Goal: Obtain resource: Obtain resource

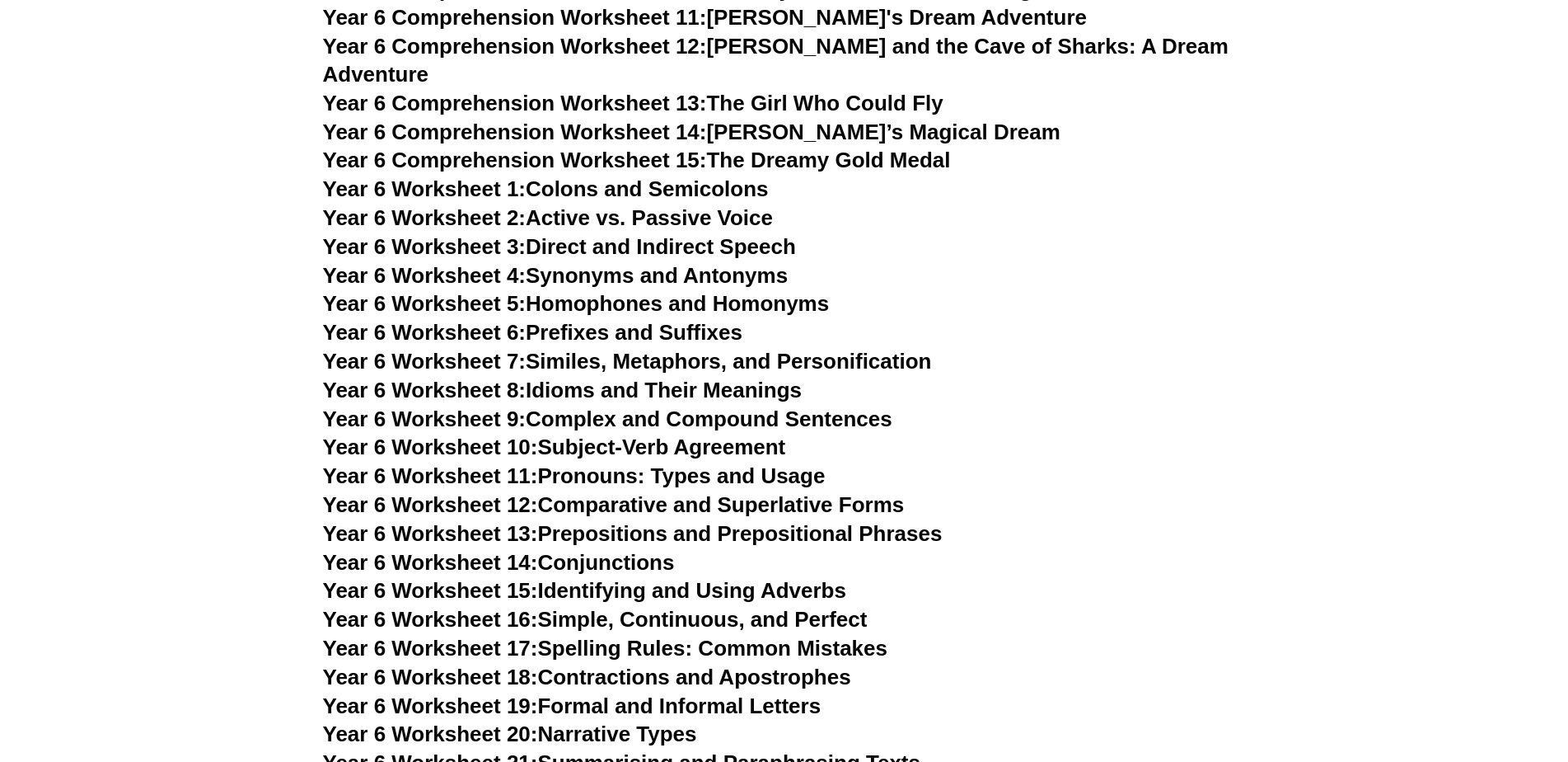
click at [516, 463] on span "Year 6 Worksheet 11:" at bounding box center [431, 476] width 215 height 25
click at [516, 492] on span "Year 6 Worksheet 12:" at bounding box center [431, 504] width 215 height 25
click at [461, 521] on span "Year 6 Worksheet 13:" at bounding box center [431, 533] width 215 height 25
click at [439, 550] on span "Year 6 Worksheet 14:" at bounding box center [431, 563] width 215 height 25
click at [400, 578] on span "Year 6 Worksheet 15:" at bounding box center [431, 590] width 215 height 25
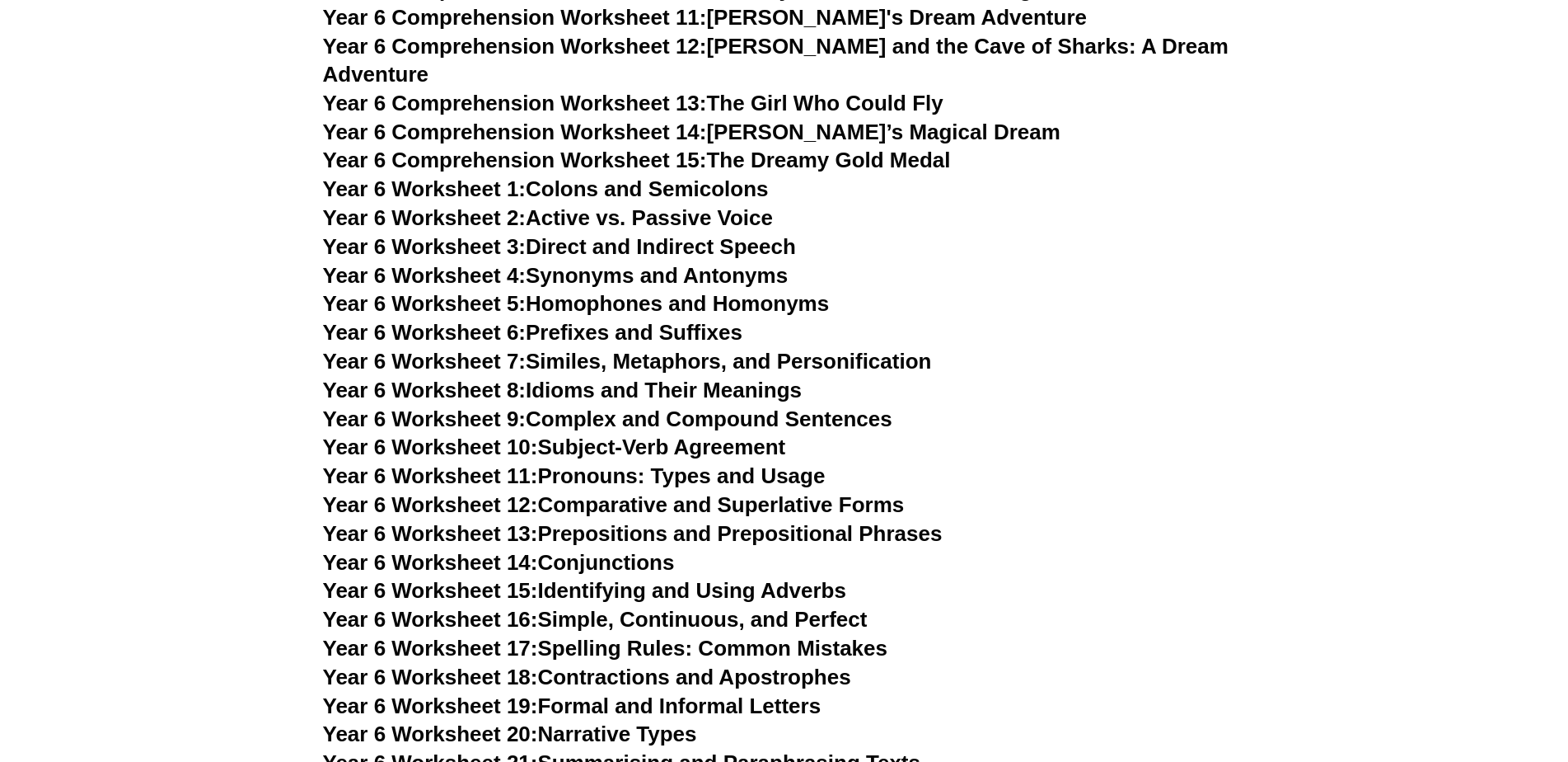
click at [485, 607] on span "Year 6 Worksheet 16:" at bounding box center [431, 619] width 215 height 25
click at [444, 635] on span "Year 6 Worksheet 17:" at bounding box center [431, 648] width 215 height 25
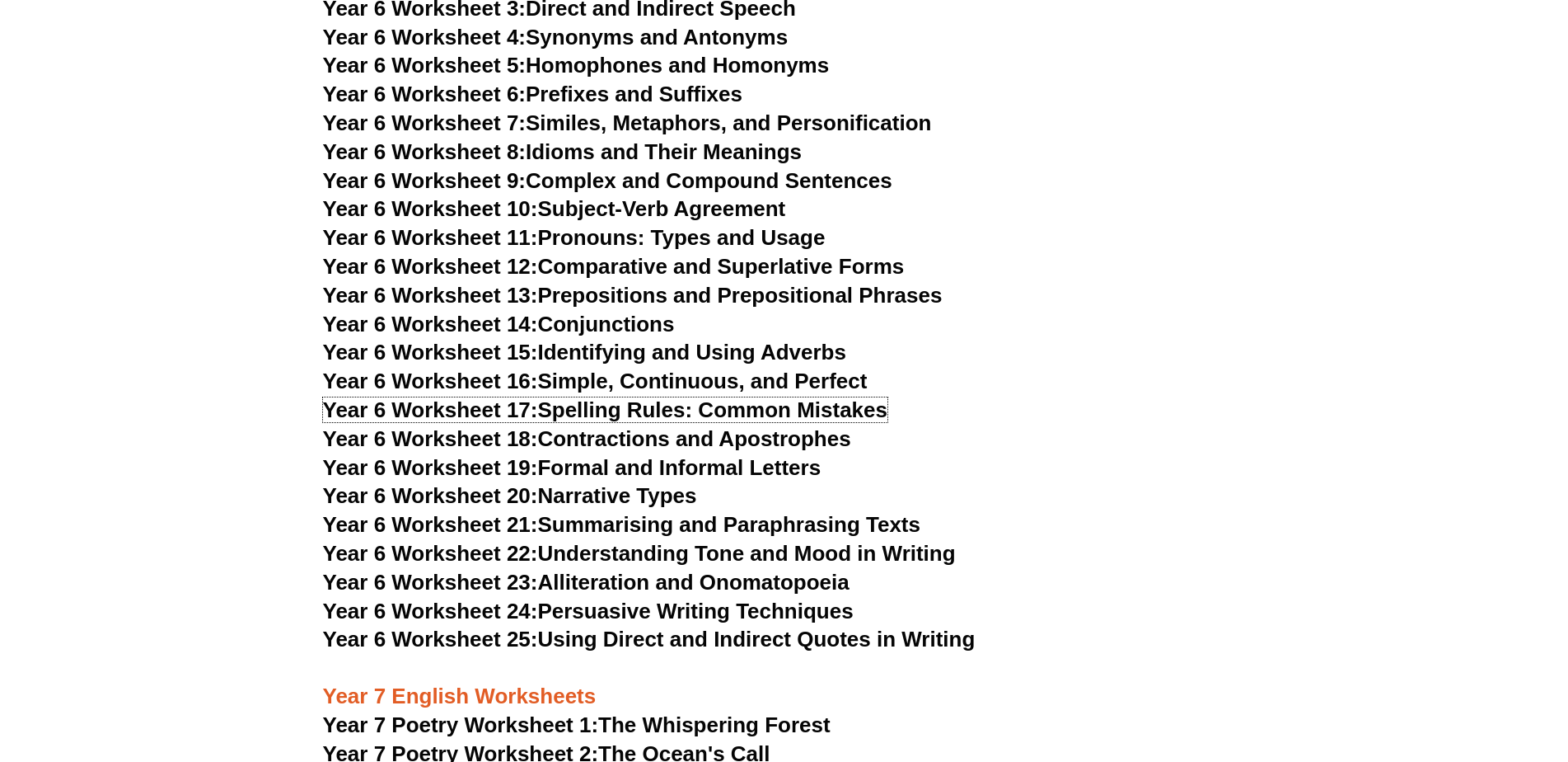
scroll to position [9301, 0]
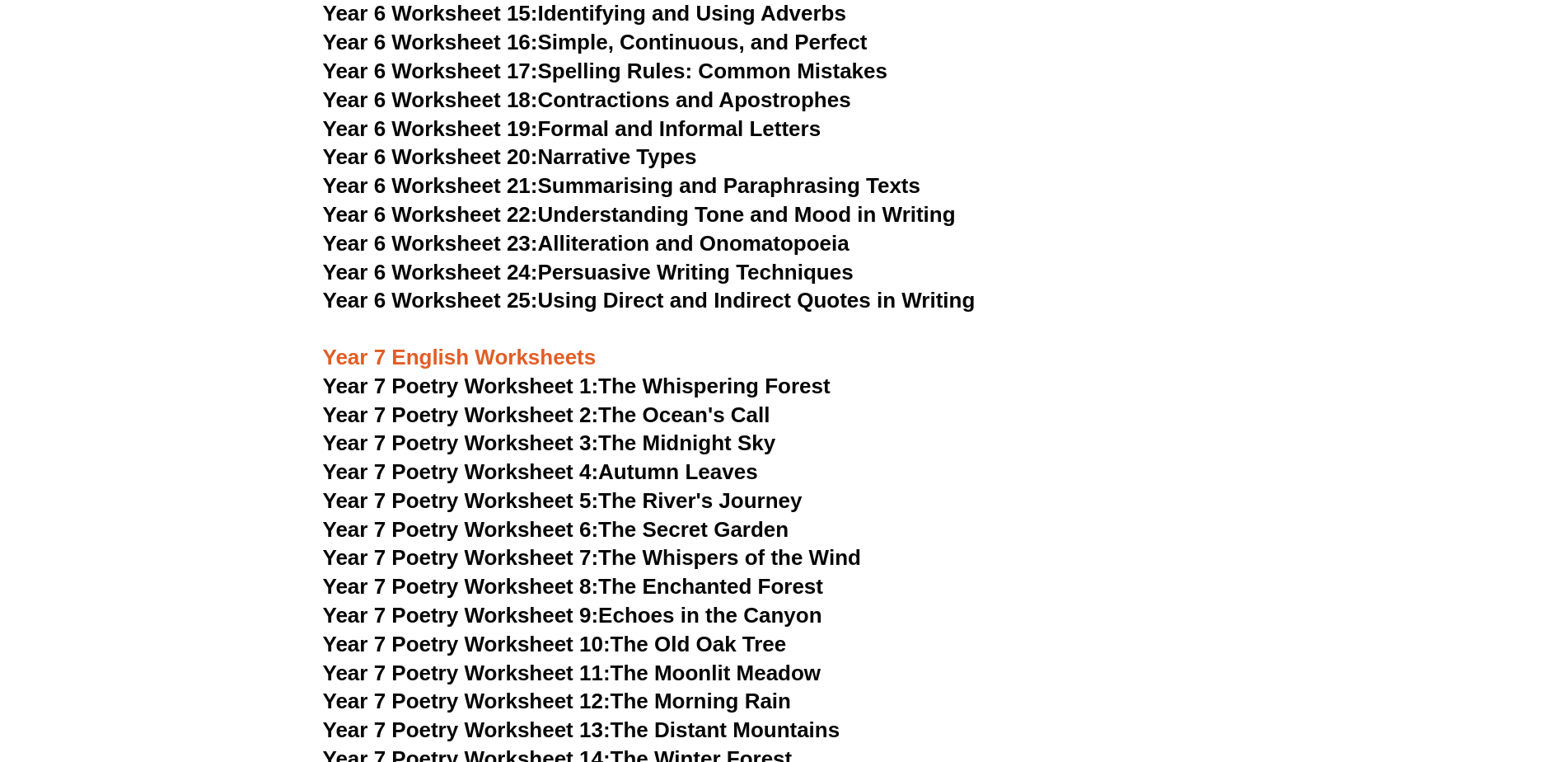
click at [524, 88] on span "Year 6 Worksheet 18:" at bounding box center [431, 100] width 215 height 25
click at [485, 116] on span "Year 6 Worksheet 19:" at bounding box center [431, 128] width 215 height 25
click at [509, 144] on span "Year 6 Worksheet 20:" at bounding box center [431, 157] width 215 height 25
click at [402, 173] on span "Year 6 Worksheet 21:" at bounding box center [431, 185] width 215 height 25
click at [502, 230] on span "Year 6 Worksheet 23:" at bounding box center [431, 243] width 215 height 25
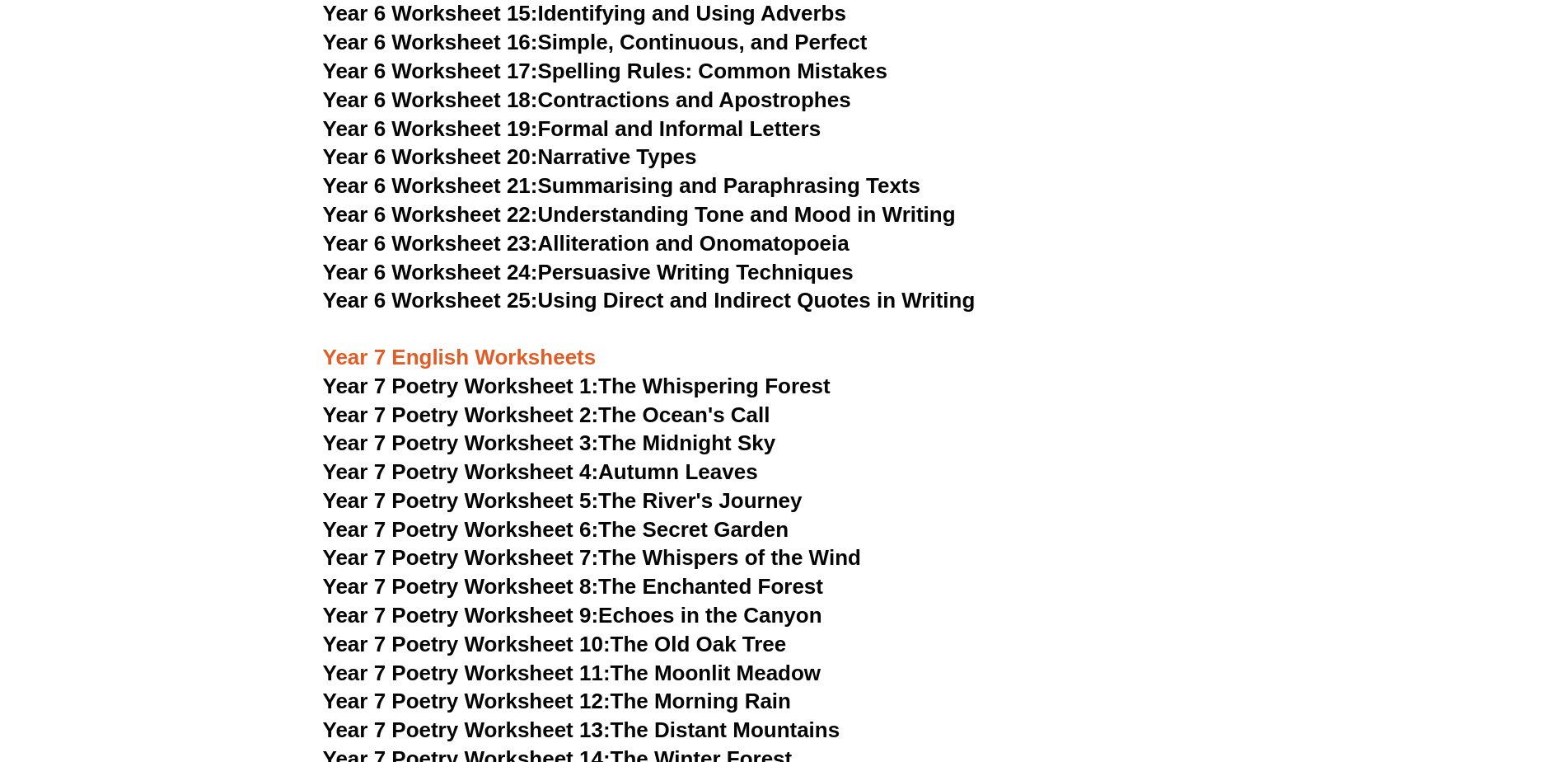
click at [470, 202] on span "Year 6 Worksheet 22:" at bounding box center [431, 214] width 215 height 25
click at [456, 288] on span "Year 6 Worksheet 25:" at bounding box center [431, 300] width 215 height 25
click at [449, 260] on span "Year 6 Worksheet 24:" at bounding box center [431, 272] width 215 height 25
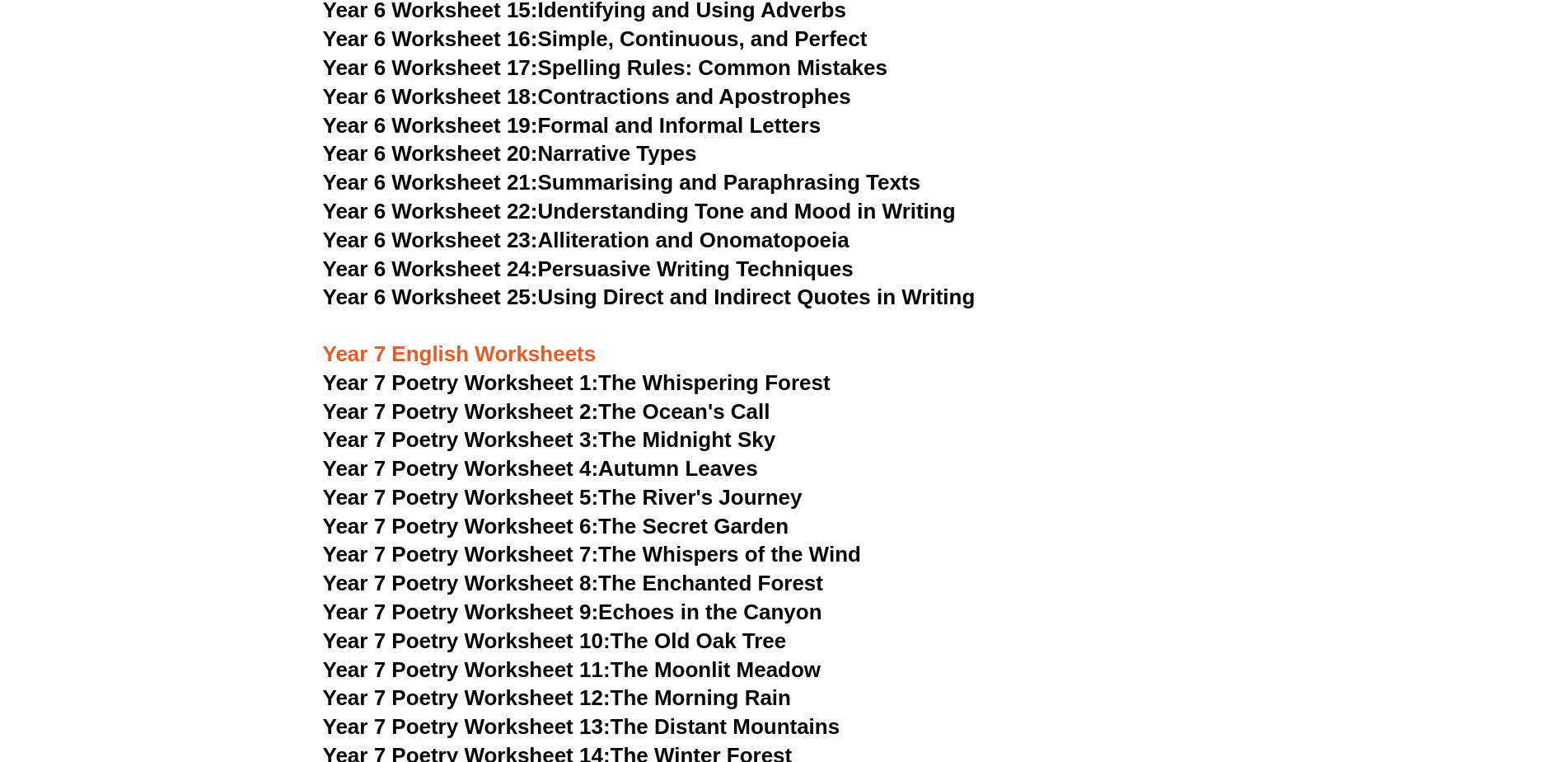
scroll to position [9135, 0]
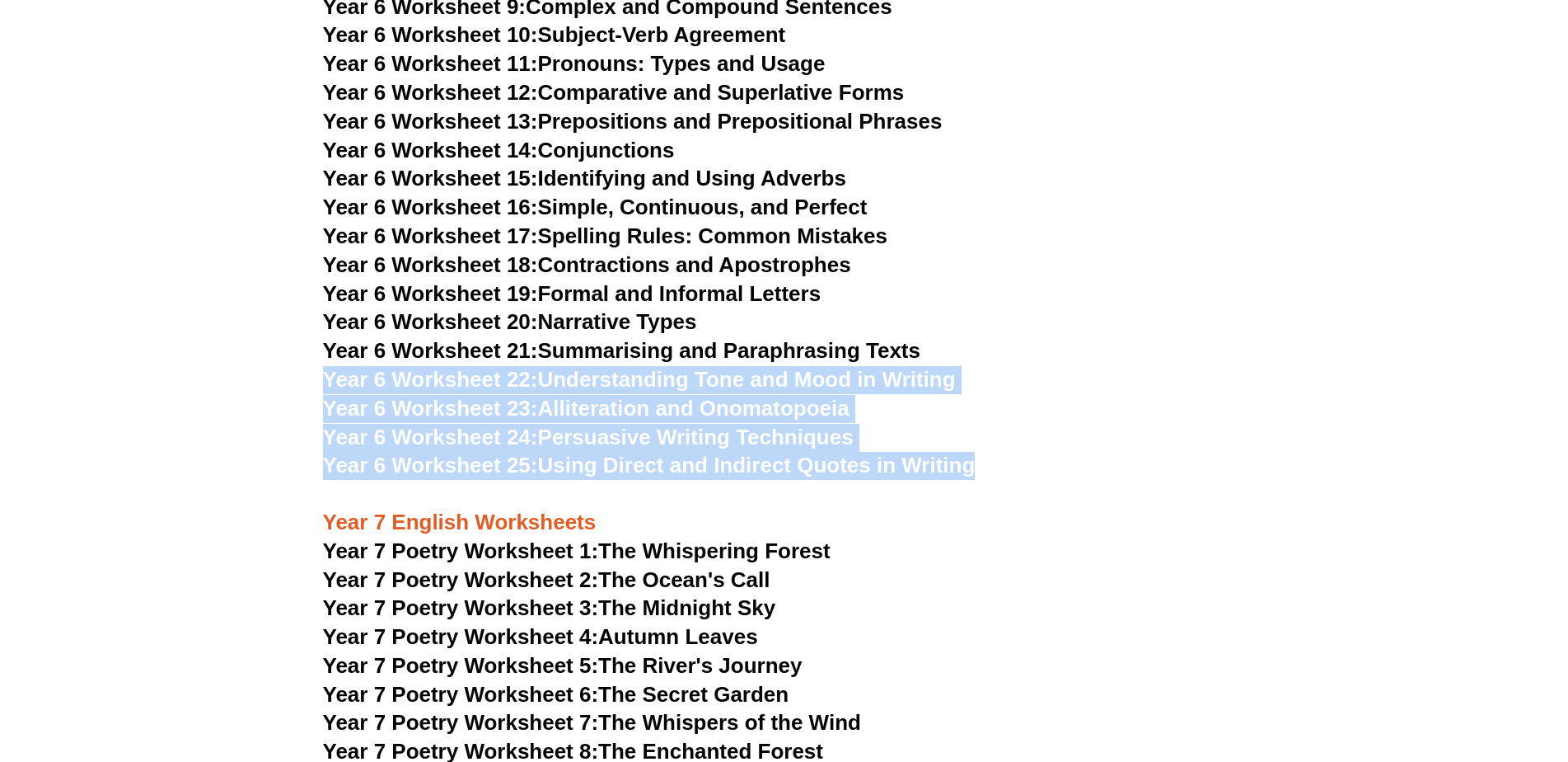
drag, startPoint x: 1567, startPoint y: 394, endPoint x: 1564, endPoint y: 349, distance: 45.1
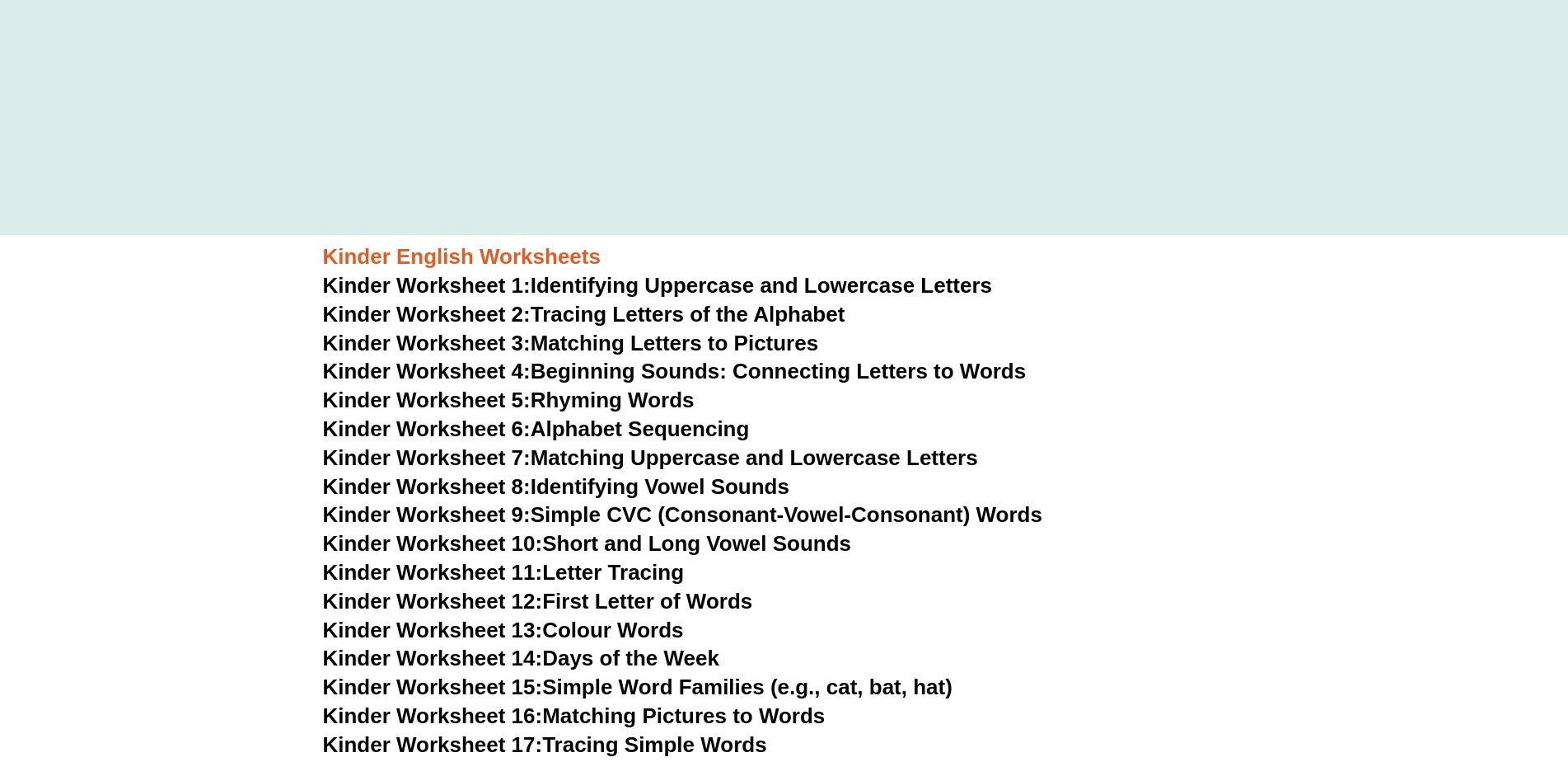
scroll to position [494, 0]
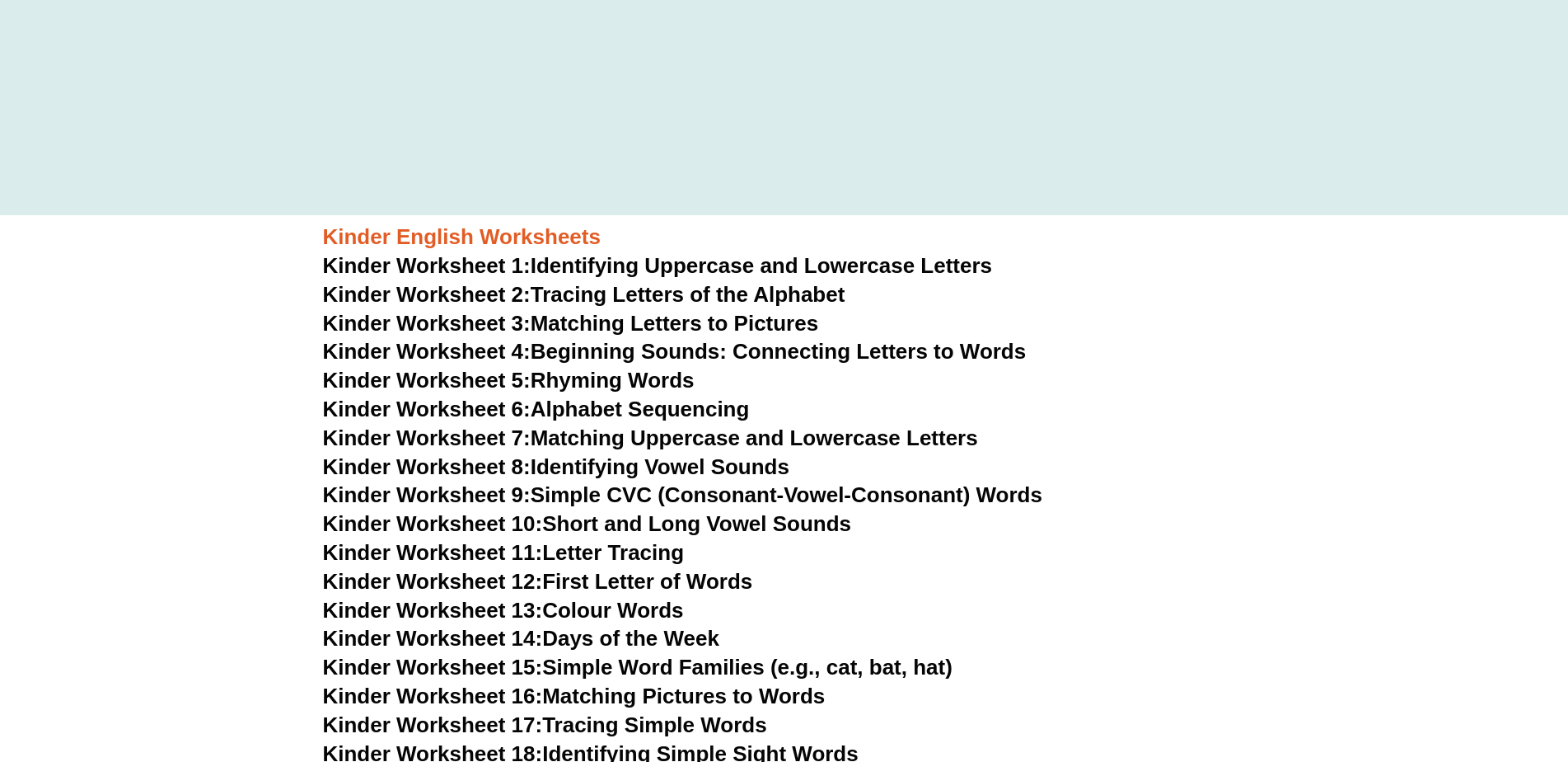
click at [652, 262] on link "Kinder Worksheet 1: Identifying Uppercase and Lowercase Letters" at bounding box center [658, 266] width 670 height 25
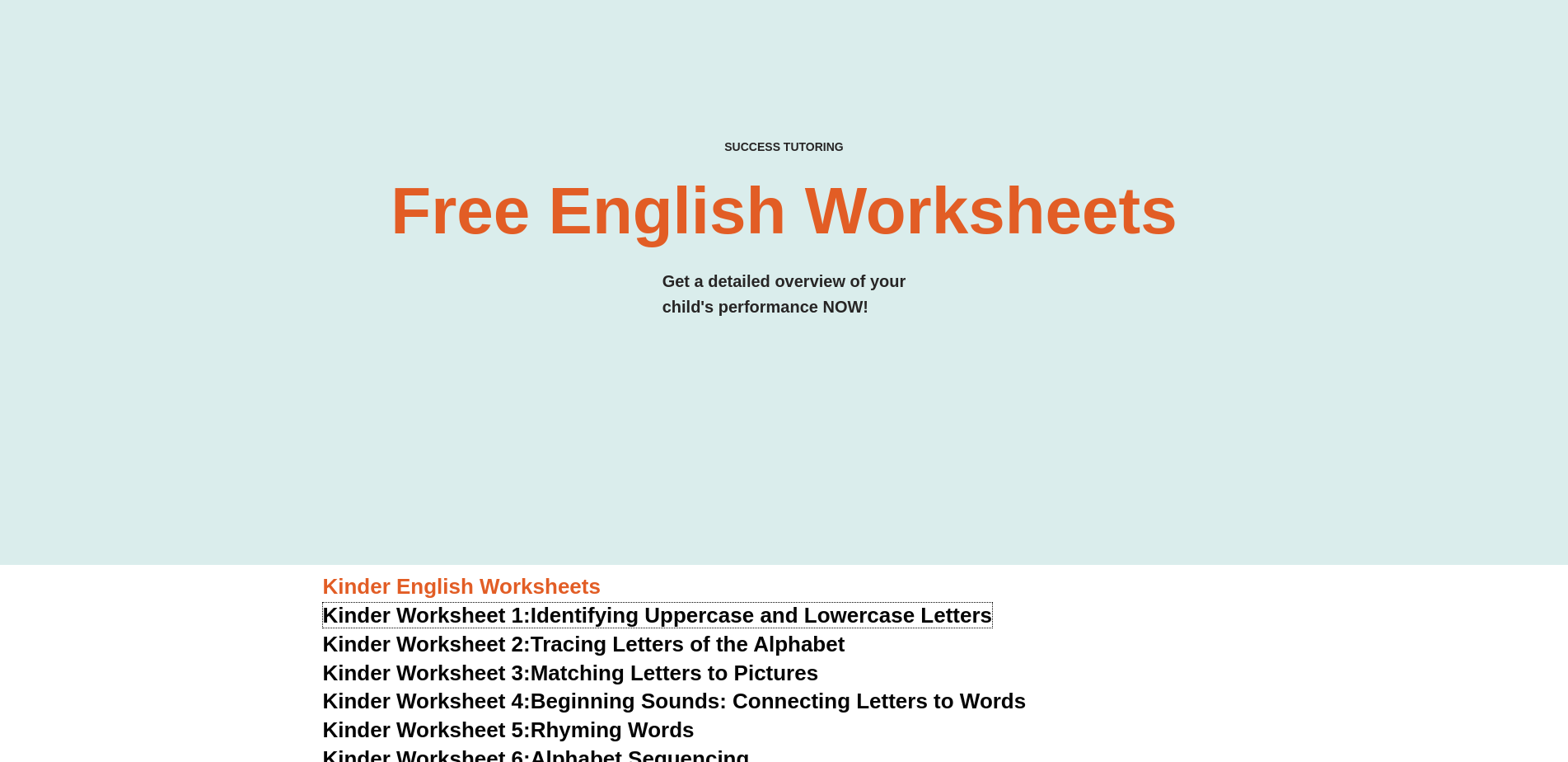
scroll to position [82, 0]
